Goal: Book appointment/travel/reservation

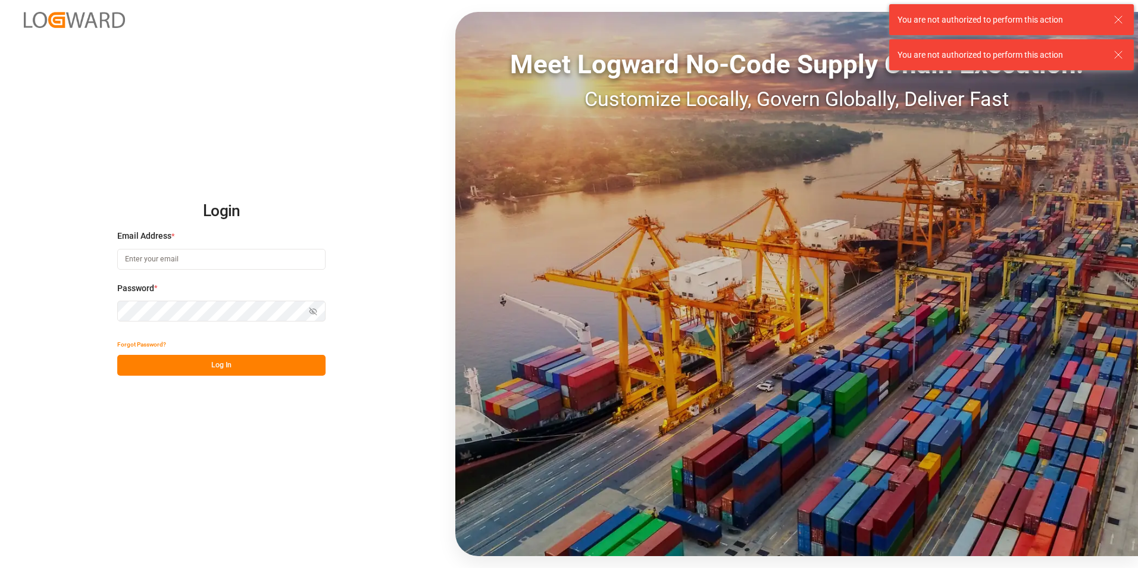
type input "[EMAIL_ADDRESS][DOMAIN_NAME]"
click at [193, 363] on button "Log In" at bounding box center [221, 365] width 208 height 21
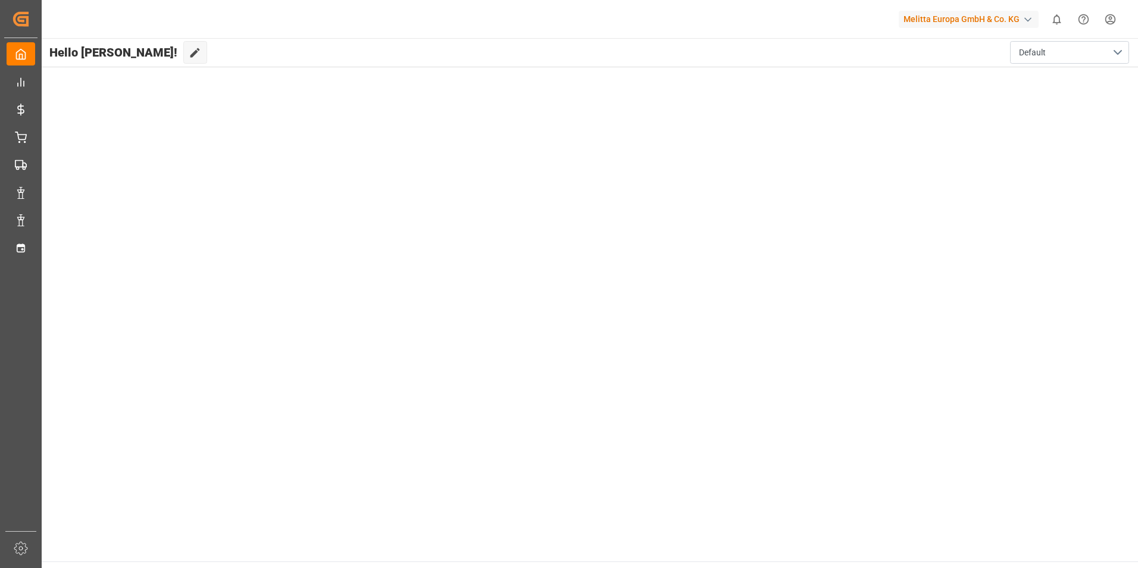
drag, startPoint x: 744, startPoint y: 121, endPoint x: 1042, endPoint y: 97, distance: 299.2
click at [751, 121] on main "Hello [PERSON_NAME]! Edit Cockpit Default" at bounding box center [589, 299] width 1098 height 523
click at [516, 186] on main "Hello [PERSON_NAME]! Edit Cockpit Default" at bounding box center [589, 299] width 1098 height 523
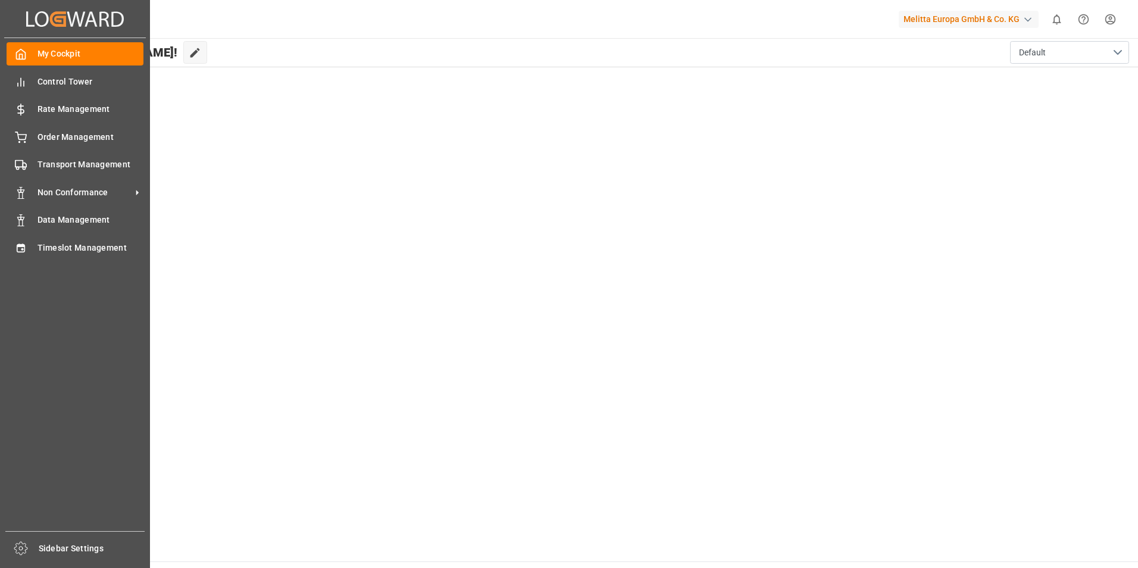
click at [322, 143] on main "Hello [PERSON_NAME]! Edit Cockpit Default" at bounding box center [589, 299] width 1098 height 523
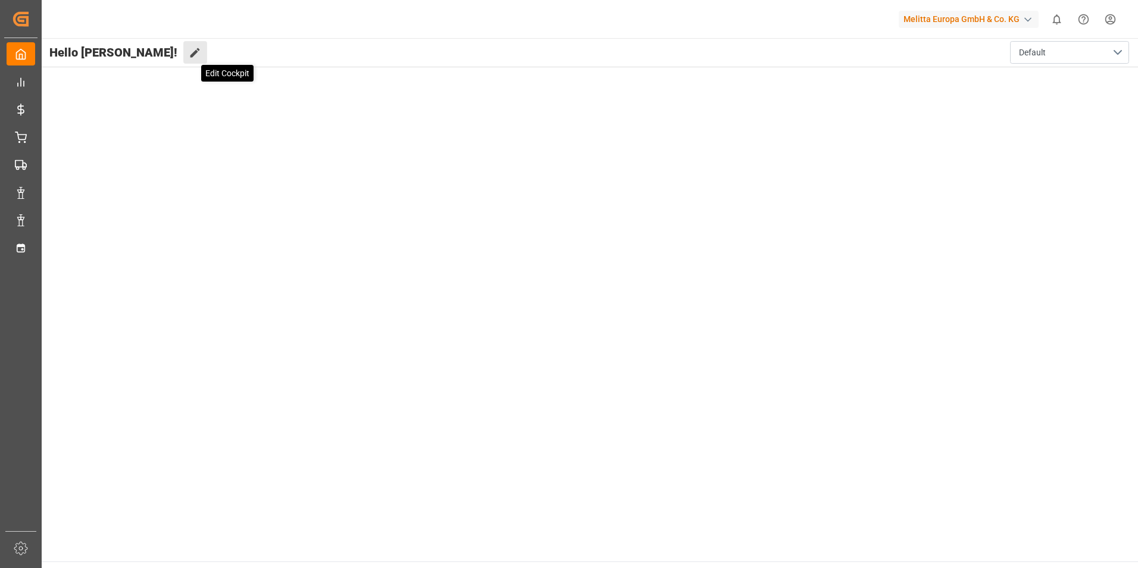
click at [189, 57] on icon at bounding box center [195, 52] width 12 height 12
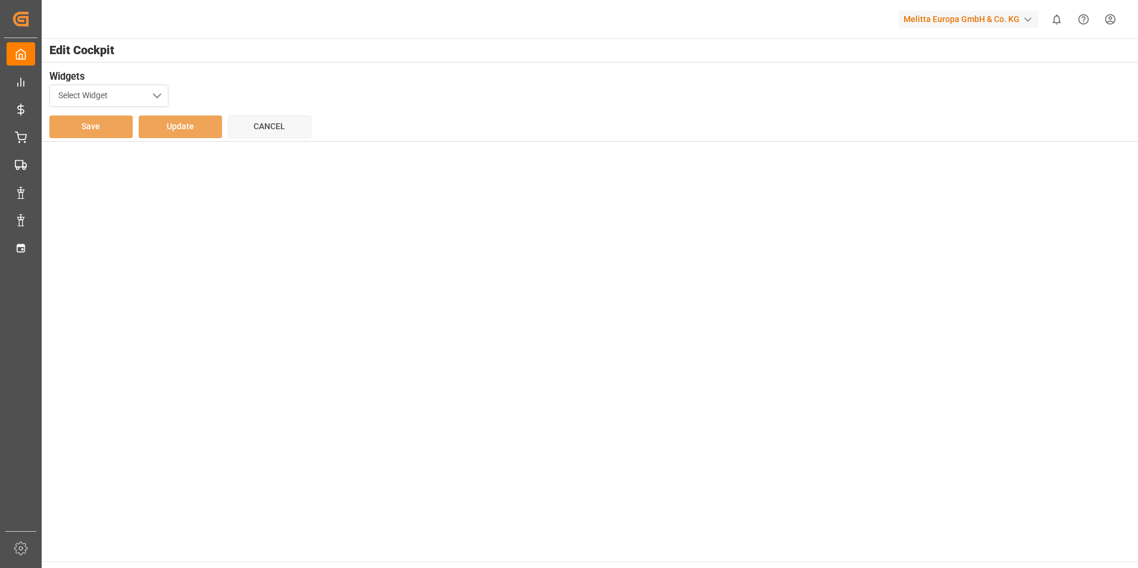
click at [151, 95] on button "Select Widget" at bounding box center [108, 96] width 119 height 23
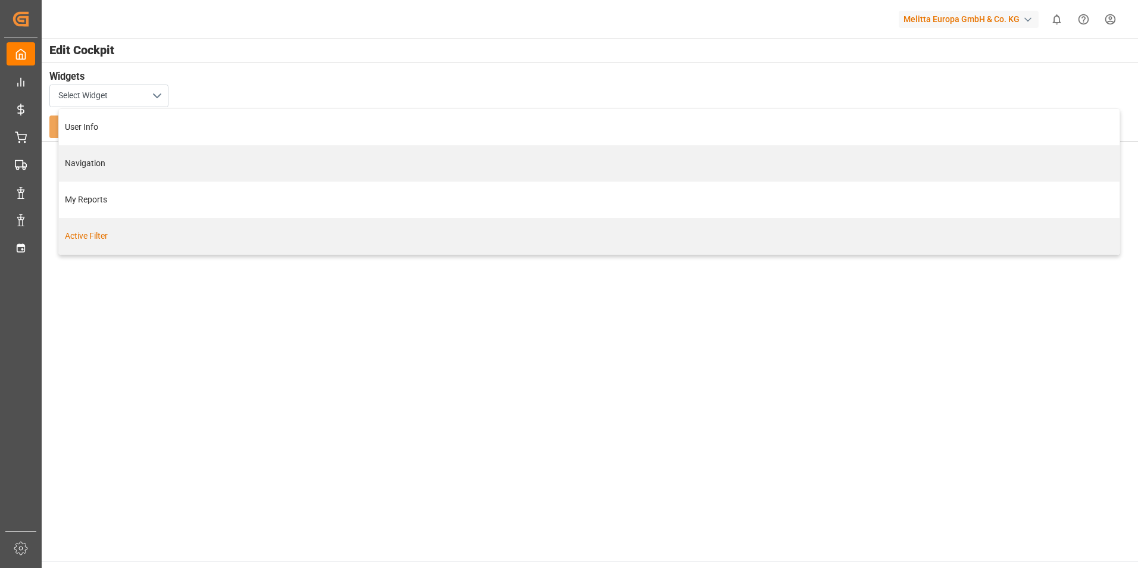
click at [129, 271] on main "Edit Cockpit Widgets Select Widget User Info Navigation My Reports Active Filte…" at bounding box center [589, 299] width 1098 height 523
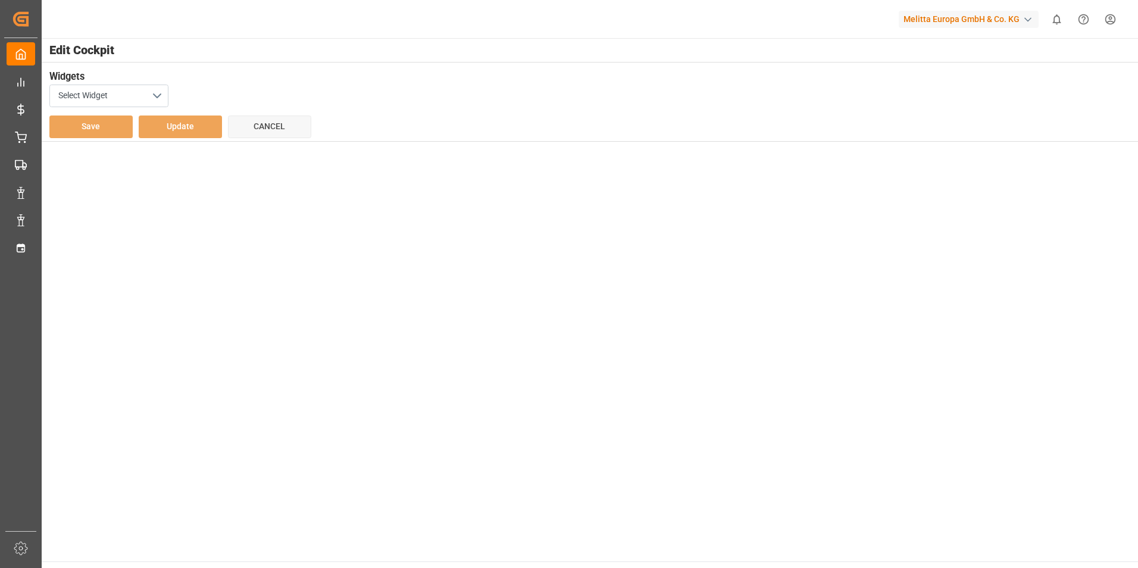
click at [296, 68] on div "Widgets Select Widget Save Update Cancel" at bounding box center [589, 101] width 1098 height 79
click at [285, 129] on span "Cancel" at bounding box center [270, 126] width 32 height 10
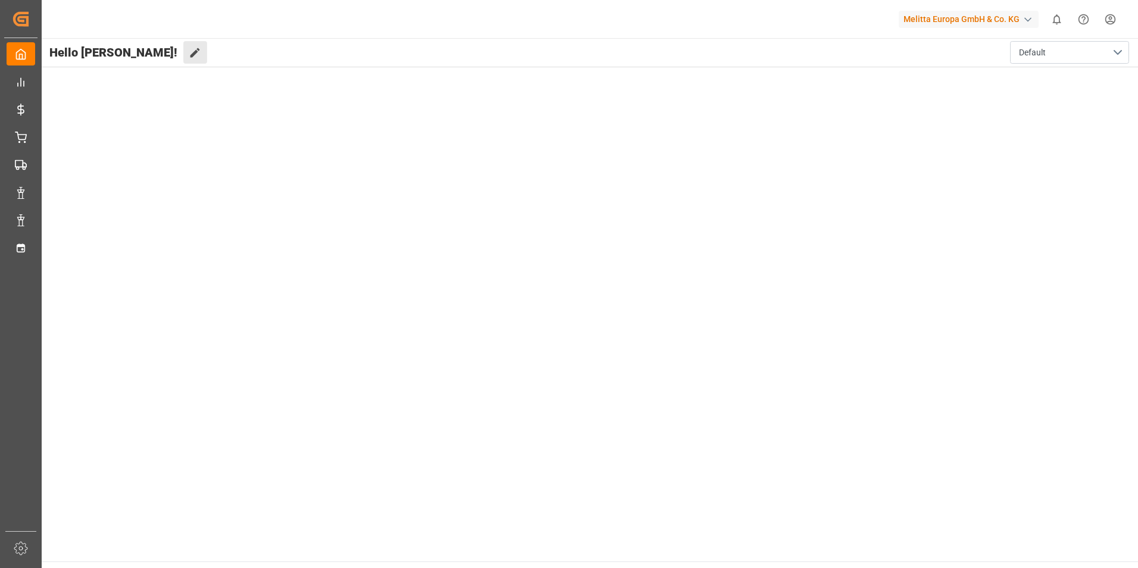
click at [183, 56] on button "Edit Cockpit" at bounding box center [195, 52] width 24 height 23
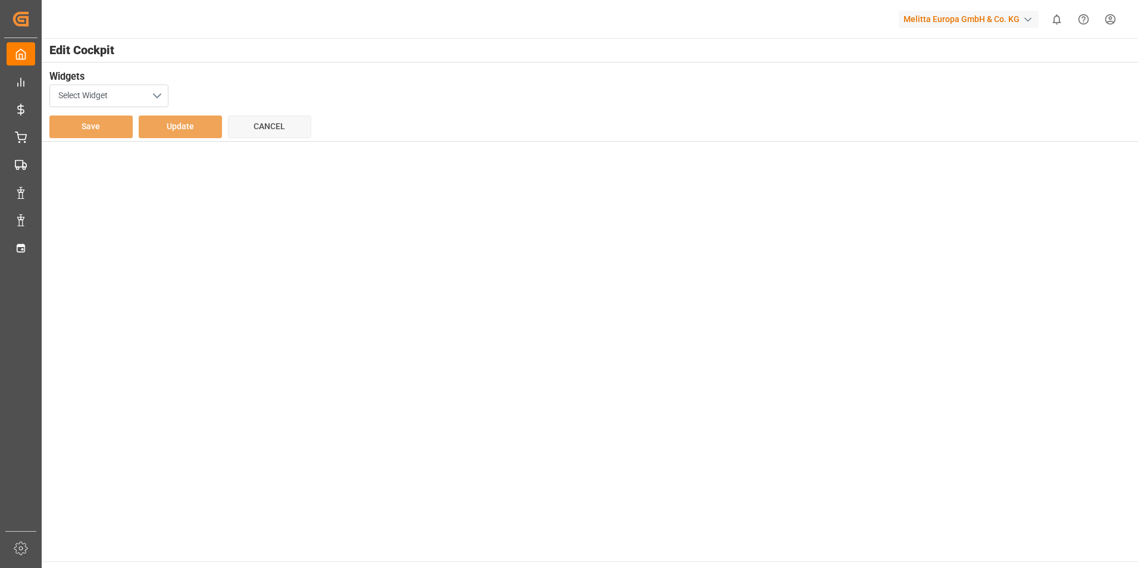
click at [113, 93] on button "Select Widget" at bounding box center [108, 96] width 119 height 23
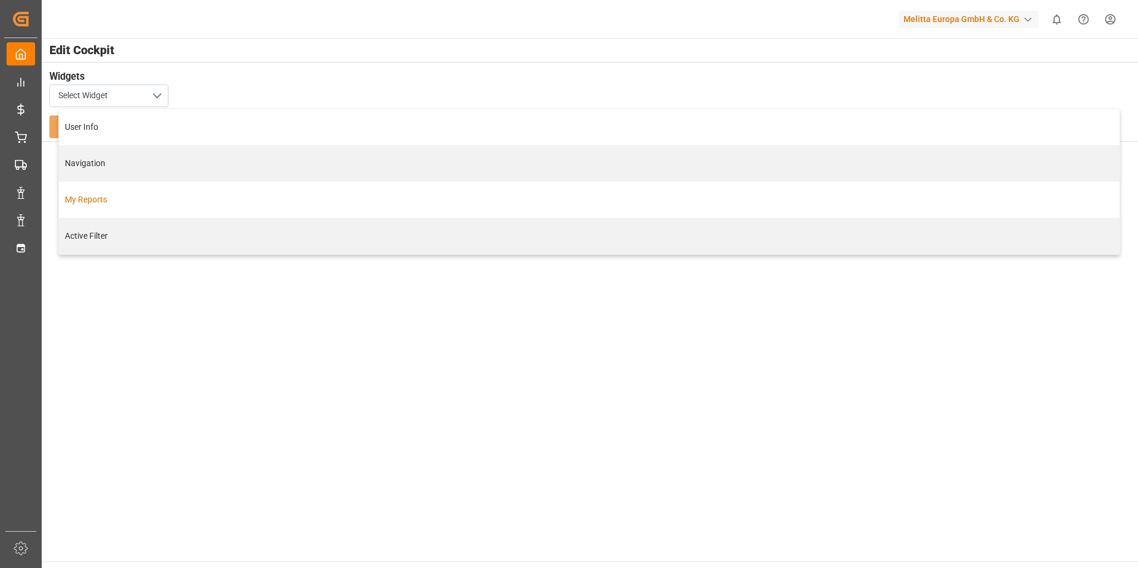
click at [104, 208] on div "My Reports" at bounding box center [589, 200] width 1061 height 36
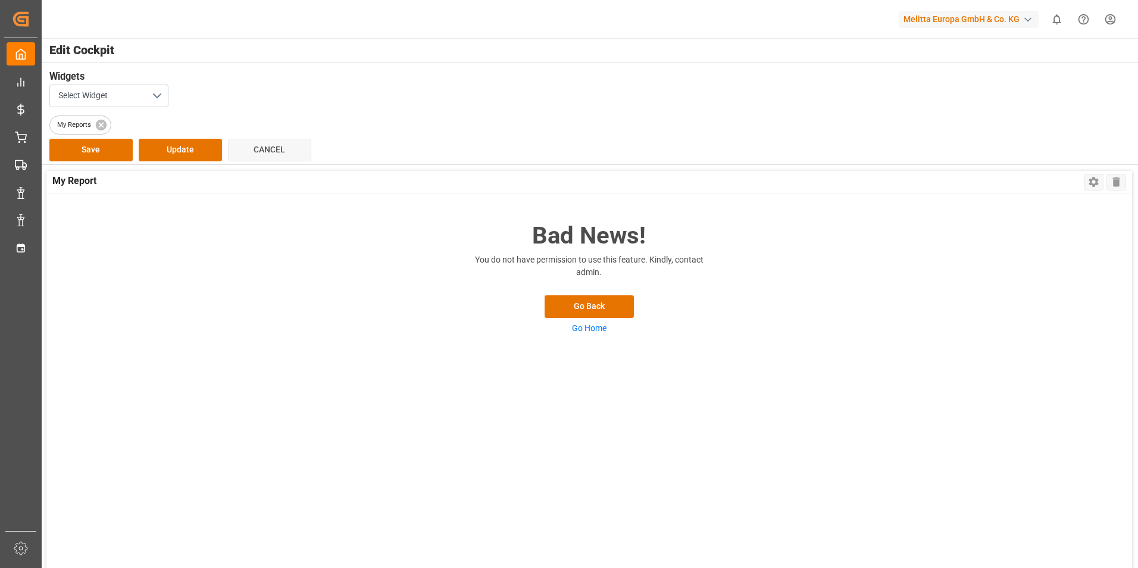
click at [977, 25] on div "Melitta Europa GmbH & Co. KG" at bounding box center [969, 19] width 140 height 17
click at [964, 87] on span "MelittaG-IXF7" at bounding box center [965, 87] width 116 height 11
drag, startPoint x: 717, startPoint y: 91, endPoint x: 255, endPoint y: 132, distance: 463.6
click at [716, 91] on div "Select Widget" at bounding box center [589, 96] width 1080 height 23
click at [349, 86] on div "Select Widget" at bounding box center [589, 96] width 1080 height 23
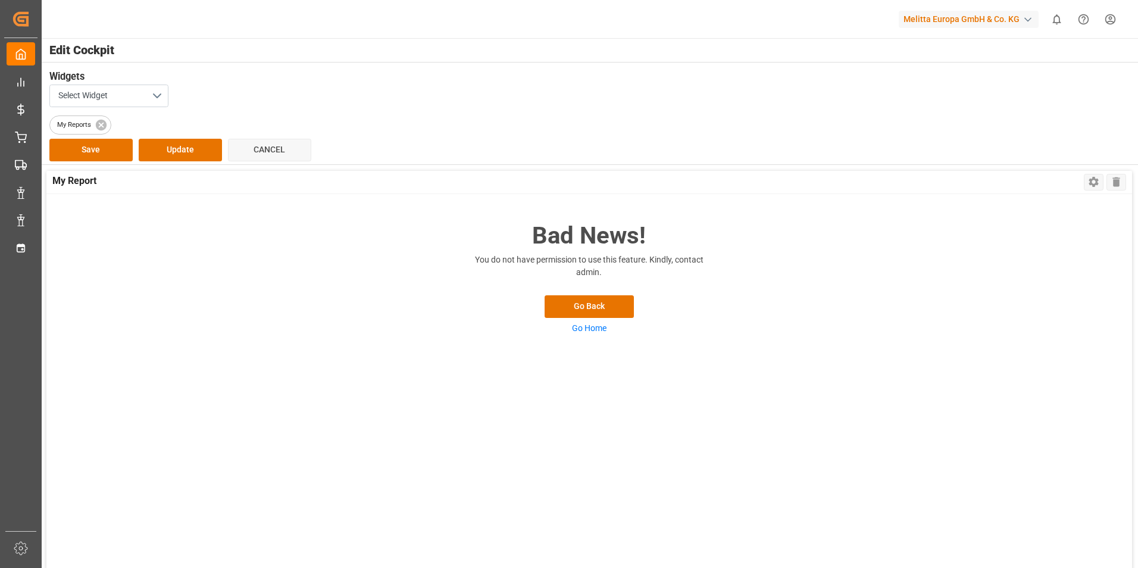
click at [420, 101] on div "Select Widget" at bounding box center [589, 96] width 1080 height 23
click at [159, 96] on button "Select Widget" at bounding box center [108, 96] width 119 height 23
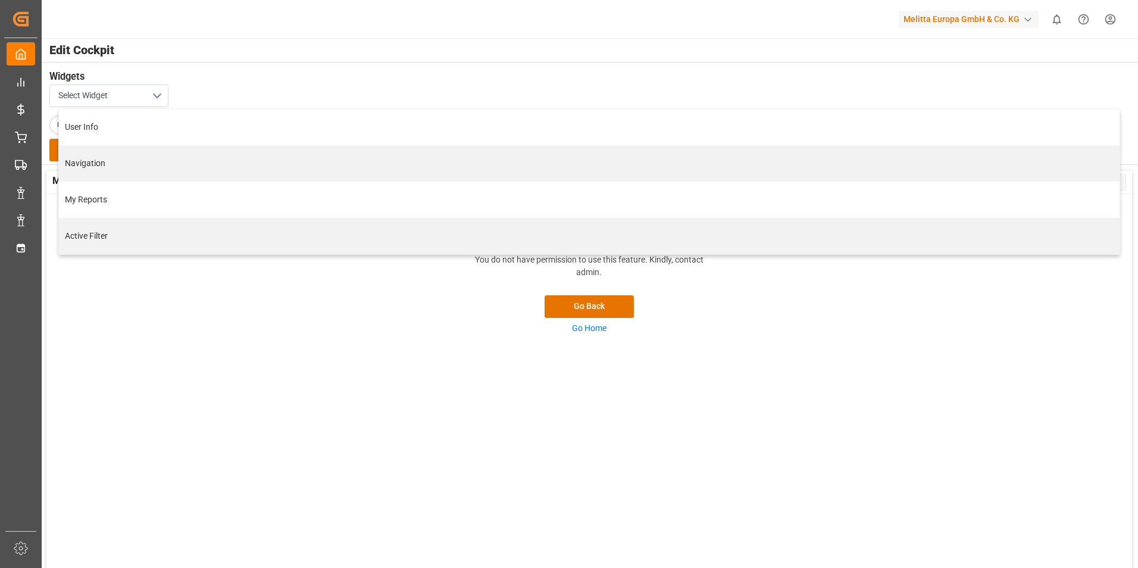
click at [258, 79] on h3 "Widgets" at bounding box center [582, 77] width 1067 height 15
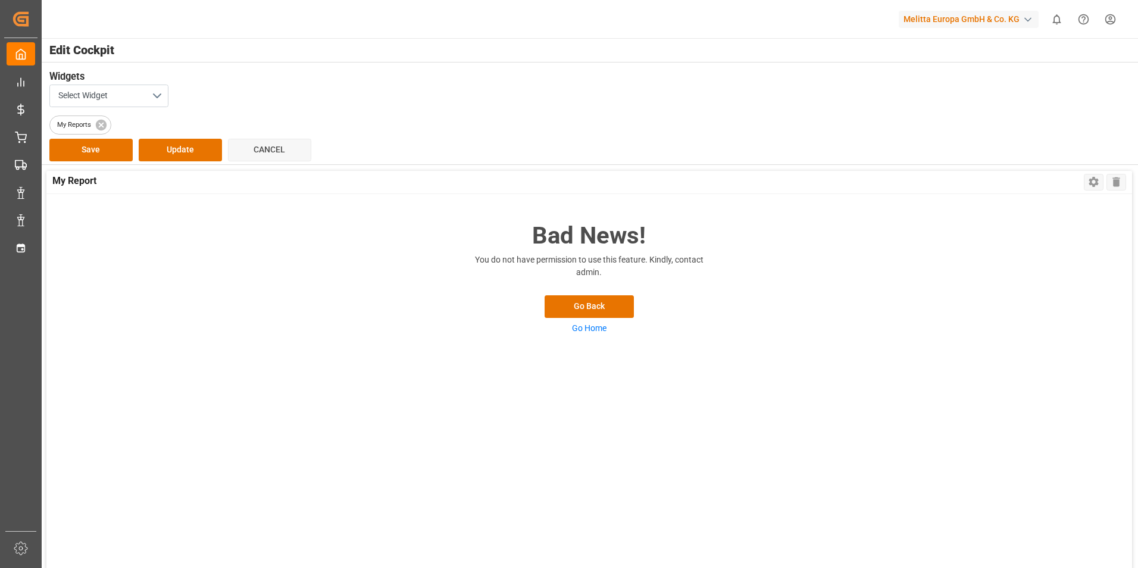
drag, startPoint x: 300, startPoint y: 387, endPoint x: 287, endPoint y: 361, distance: 28.7
click at [301, 384] on div "Bad News! You do not have permission to use this feature. Kindly, contact admin…" at bounding box center [589, 426] width 1086 height 464
click at [532, 97] on div "Select Widget" at bounding box center [589, 96] width 1080 height 23
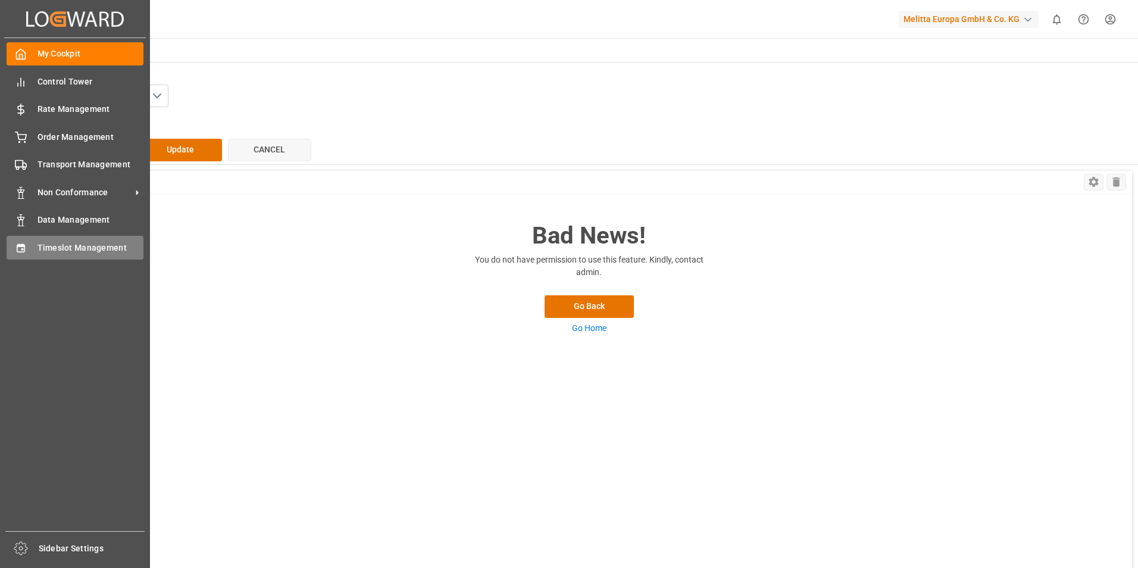
click at [77, 251] on span "Timeslot Management" at bounding box center [90, 248] width 107 height 12
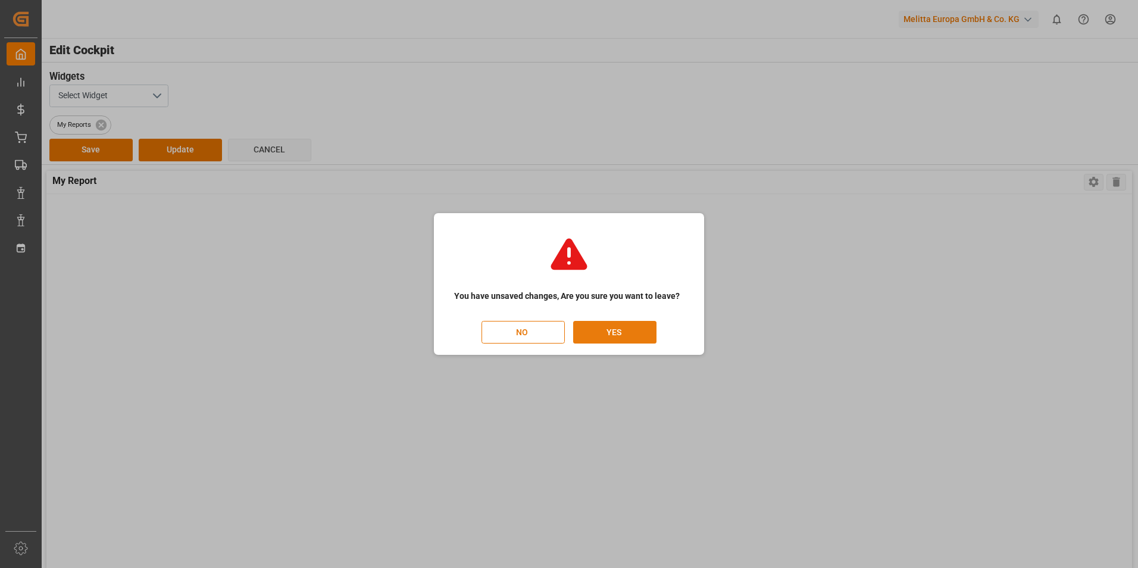
click at [627, 332] on button "YES" at bounding box center [614, 332] width 83 height 23
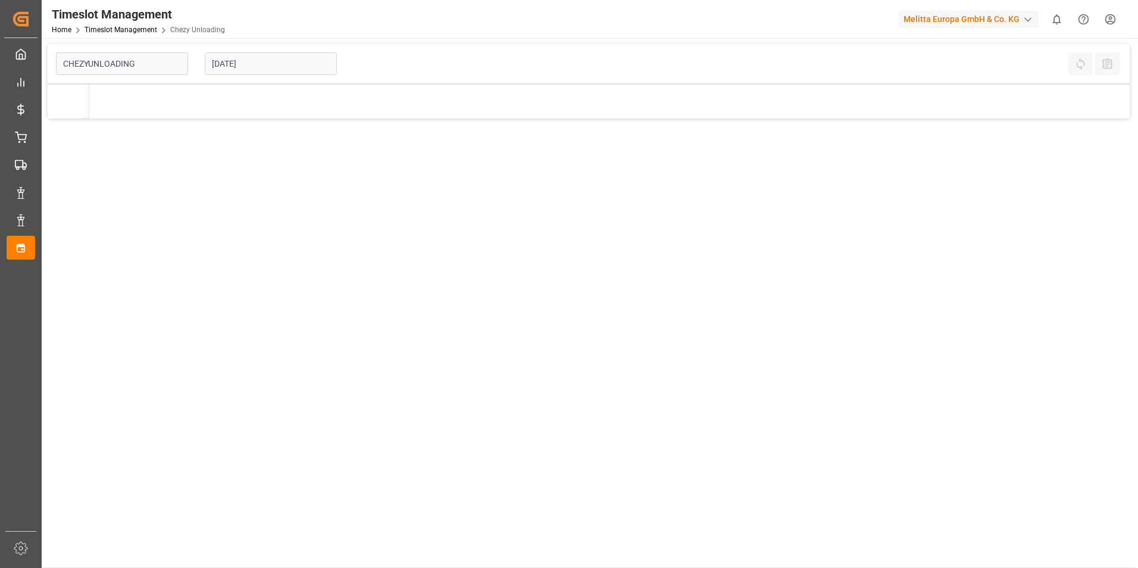
type input "Chezy Unloading"
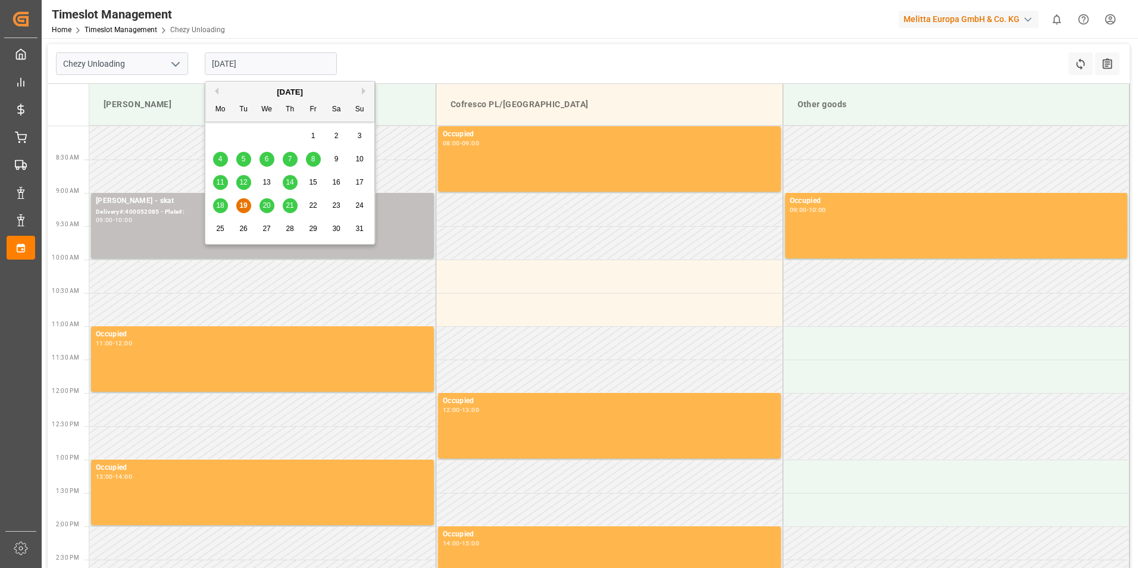
drag, startPoint x: 292, startPoint y: 65, endPoint x: 296, endPoint y: 54, distance: 12.8
click at [294, 65] on input "[DATE]" at bounding box center [271, 63] width 132 height 23
click at [296, 202] on div "21" at bounding box center [290, 206] width 15 height 14
type input "[DATE]"
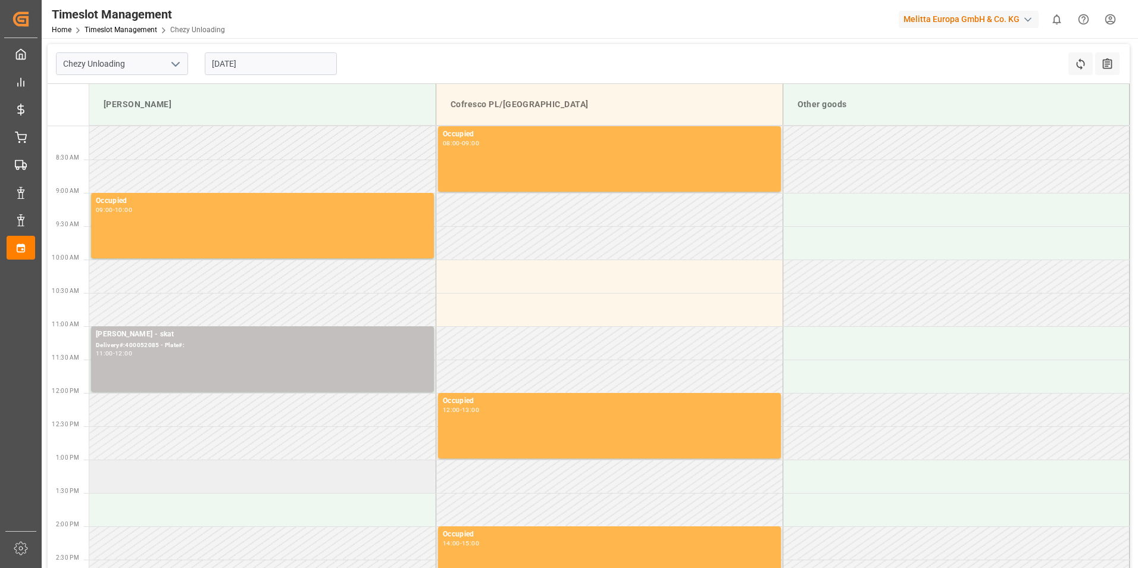
click at [127, 485] on td at bounding box center [262, 475] width 347 height 33
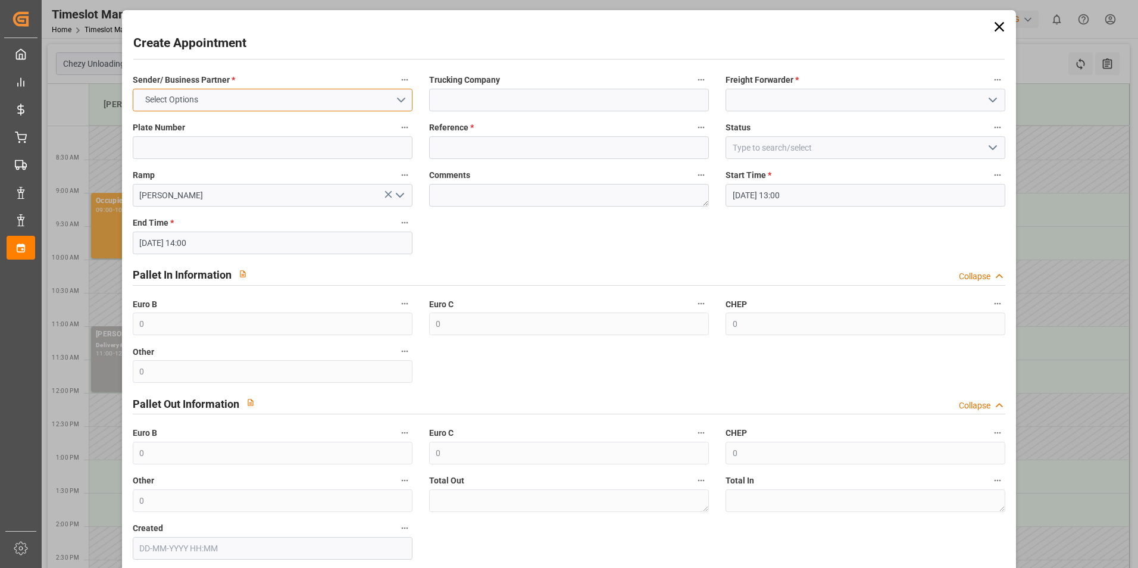
click at [308, 100] on button "Select Options" at bounding box center [273, 100] width 280 height 23
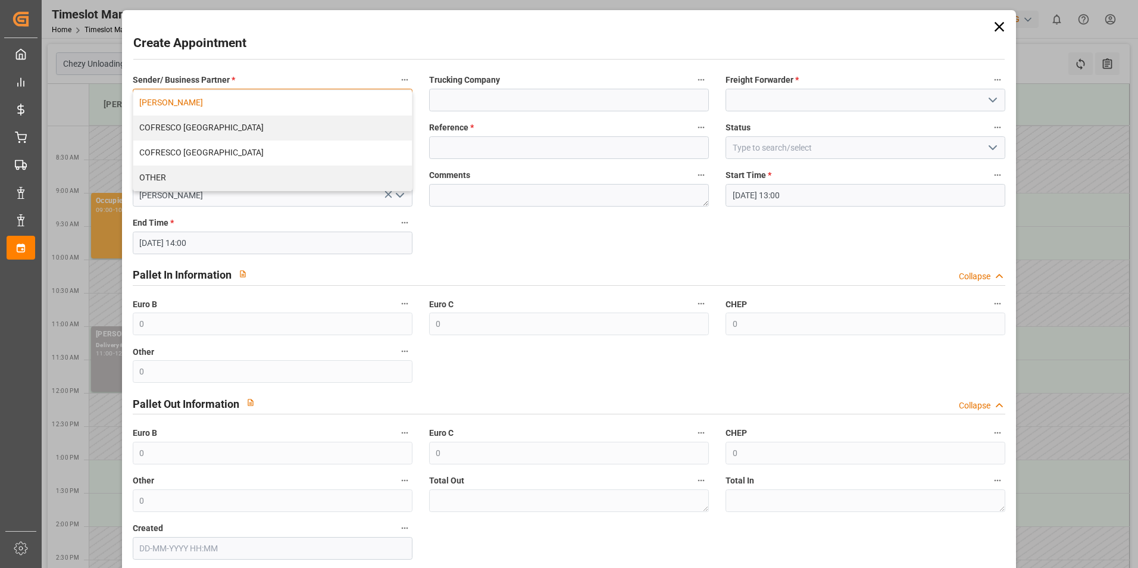
click at [265, 104] on div "[PERSON_NAME]" at bounding box center [272, 102] width 279 height 25
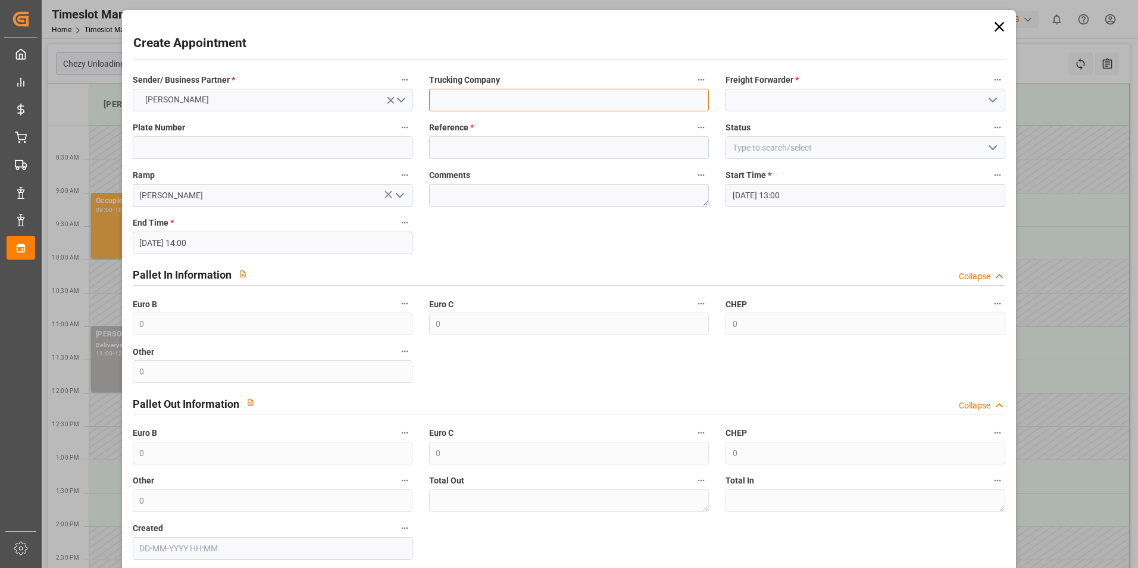
click at [580, 99] on input at bounding box center [569, 100] width 280 height 23
type input "skat"
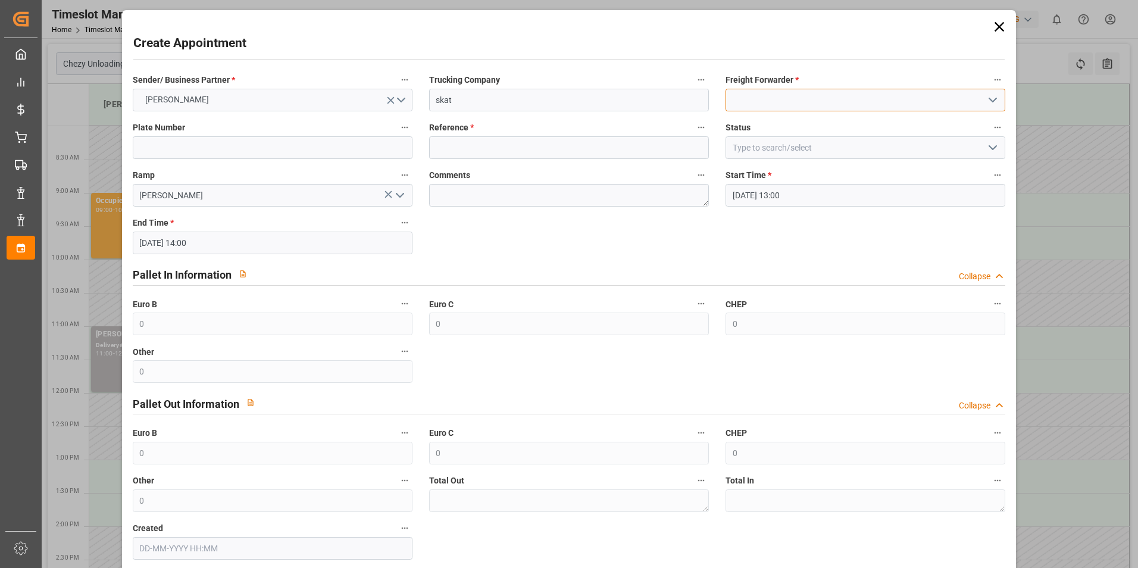
click at [783, 95] on input at bounding box center [866, 100] width 280 height 23
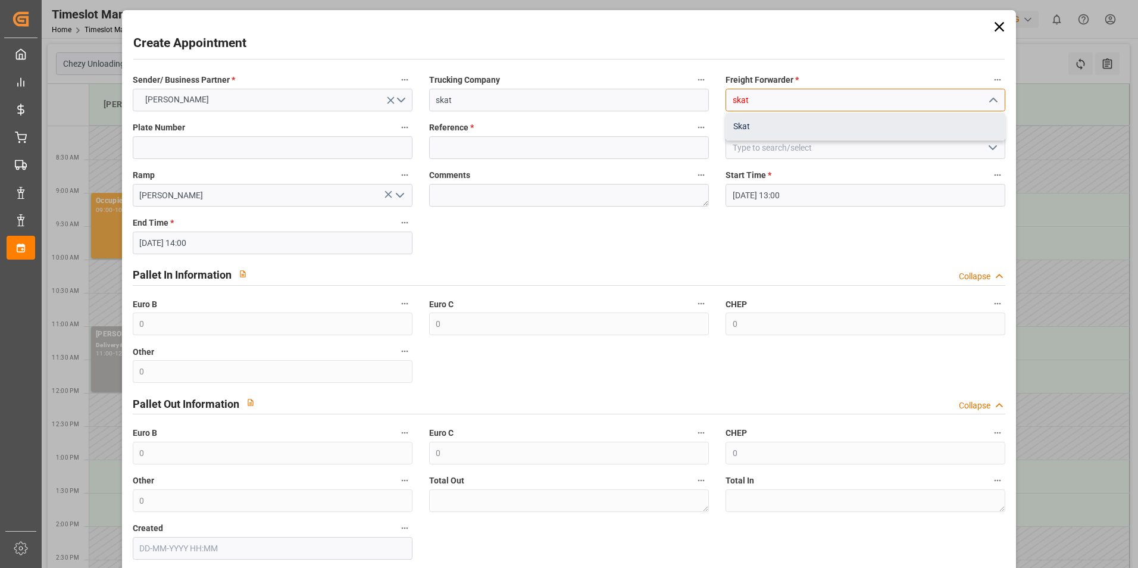
click at [763, 126] on div "Skat" at bounding box center [865, 126] width 279 height 27
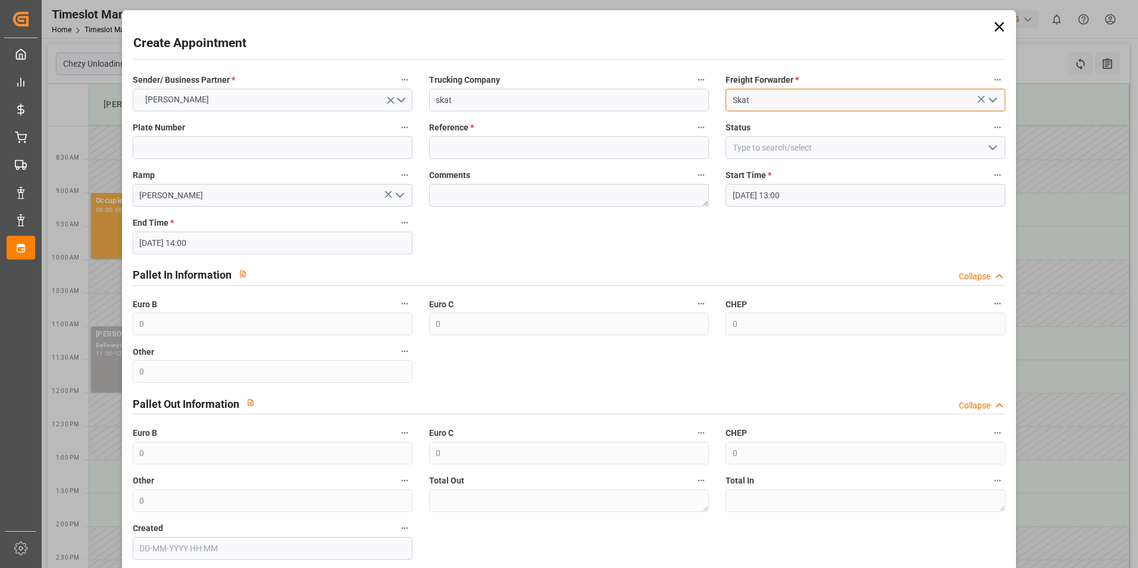
type input "Skat"
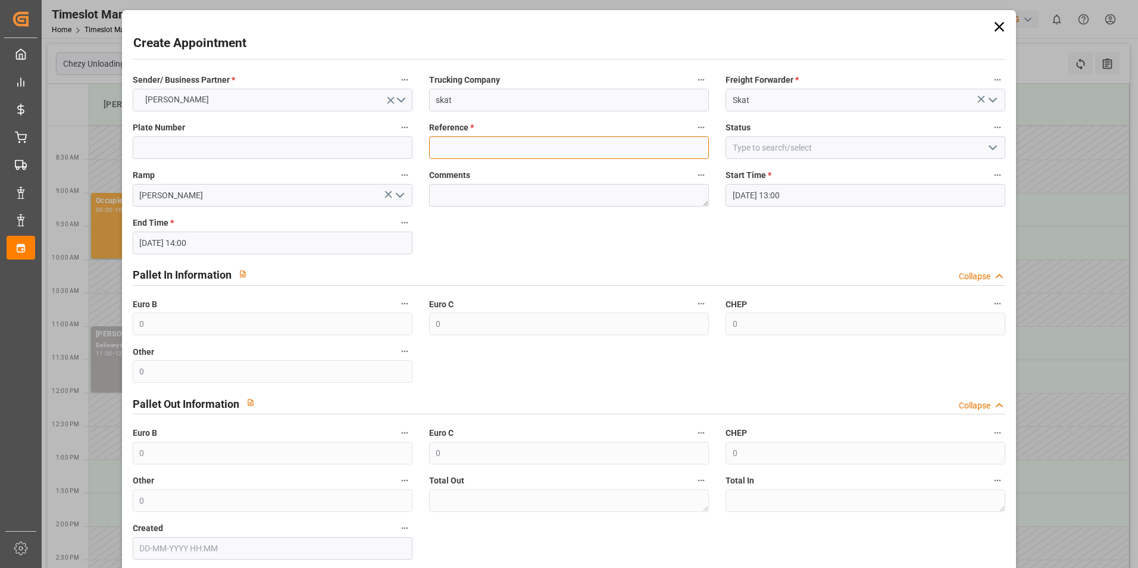
click at [587, 139] on input at bounding box center [569, 147] width 280 height 23
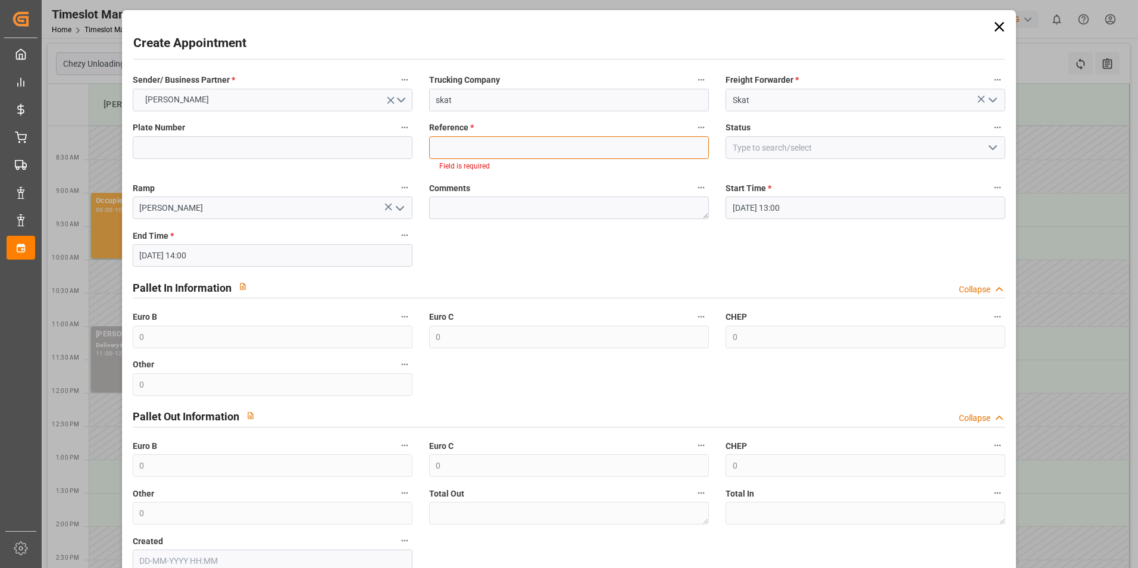
click at [500, 143] on input at bounding box center [569, 147] width 280 height 23
paste input "400052124"
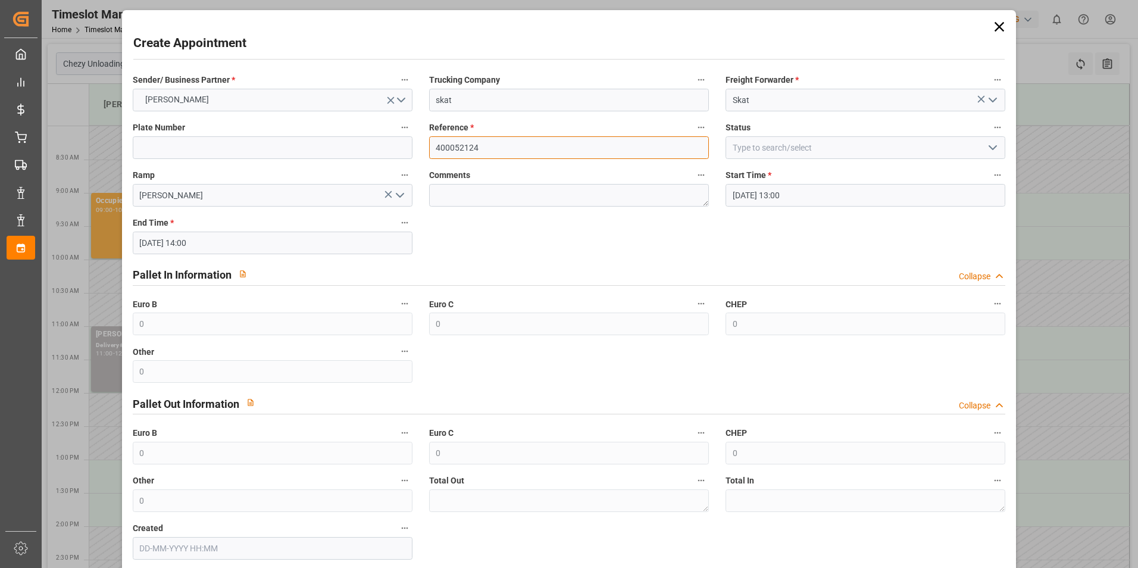
type input "400052124"
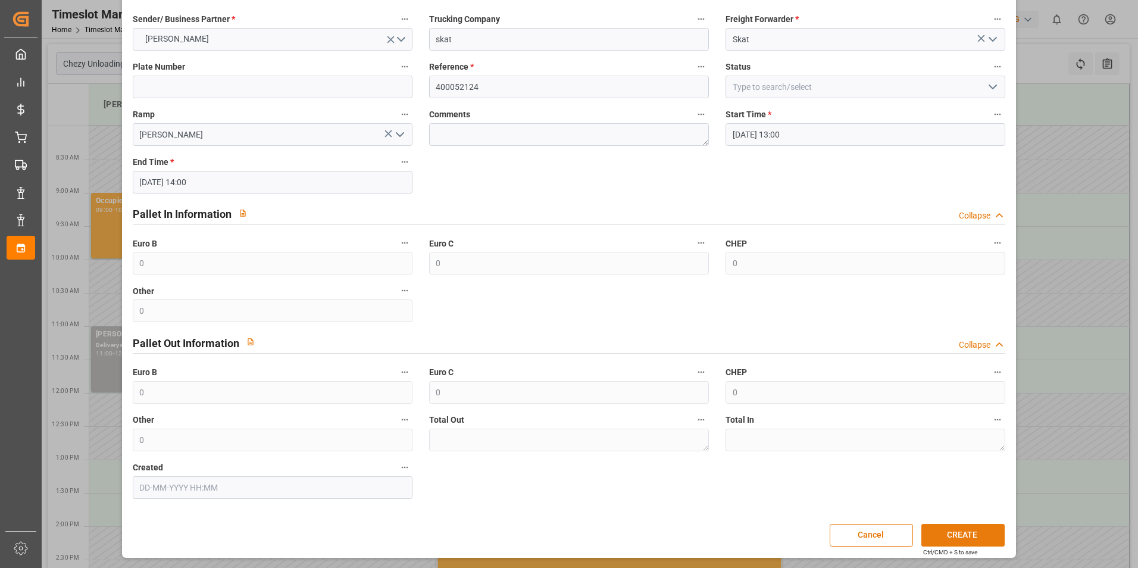
click at [956, 527] on button "CREATE" at bounding box center [962, 535] width 83 height 23
